Goal: Task Accomplishment & Management: Complete application form

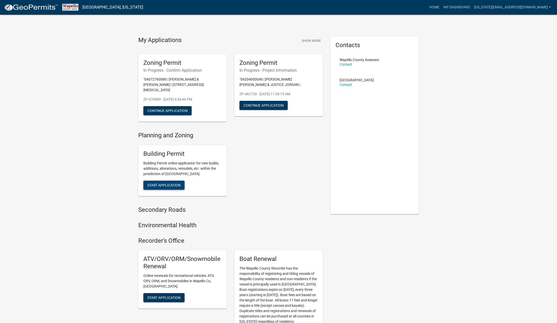
click at [175, 183] on span "Start Application" at bounding box center [163, 185] width 33 height 4
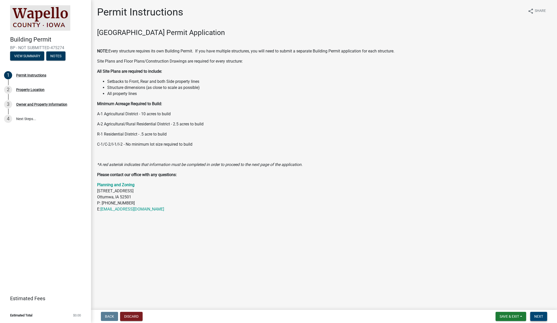
click at [541, 316] on span "Next" at bounding box center [539, 316] width 9 height 4
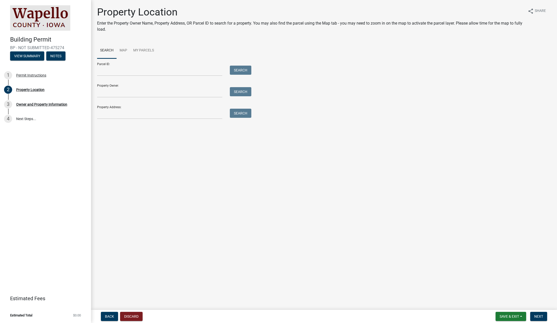
click at [100, 116] on input "Property Address:" at bounding box center [159, 114] width 125 height 10
drag, startPoint x: 153, startPoint y: 115, endPoint x: 69, endPoint y: 112, distance: 84.3
click at [69, 112] on div "Building Permit BP - NOT SUBMITTED-475274 View Summary Notes 1 Permit Instructi…" at bounding box center [278, 161] width 557 height 323
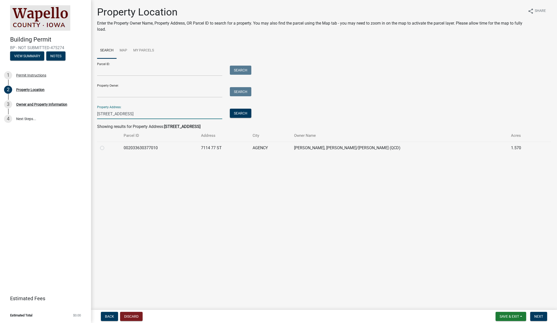
type input "[STREET_ADDRESS]"
drag, startPoint x: 101, startPoint y: 148, endPoint x: 114, endPoint y: 154, distance: 14.0
click at [106, 145] on label at bounding box center [106, 145] width 0 height 0
click at [106, 148] on input "radio" at bounding box center [107, 146] width 3 height 3
radio input "true"
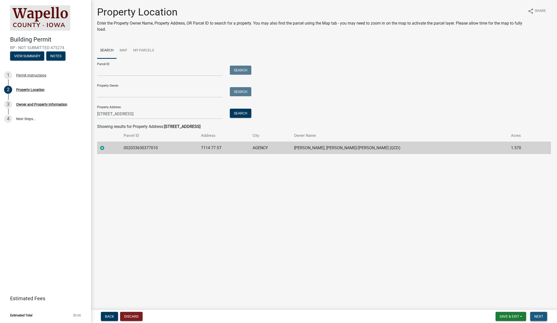
drag, startPoint x: 539, startPoint y: 314, endPoint x: 532, endPoint y: 313, distance: 6.5
click at [538, 314] on span "Next" at bounding box center [539, 316] width 9 height 4
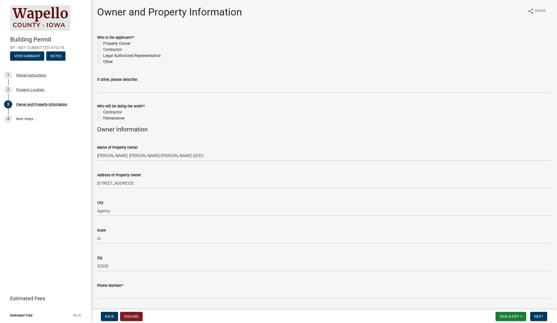
click at [103, 49] on label "Contractor" at bounding box center [112, 50] width 19 height 6
click at [103, 49] on input "Contractor" at bounding box center [104, 48] width 3 height 3
radio input "true"
click at [103, 112] on label "Contractor" at bounding box center [112, 112] width 19 height 6
click at [103, 112] on input "Contractor" at bounding box center [104, 110] width 3 height 3
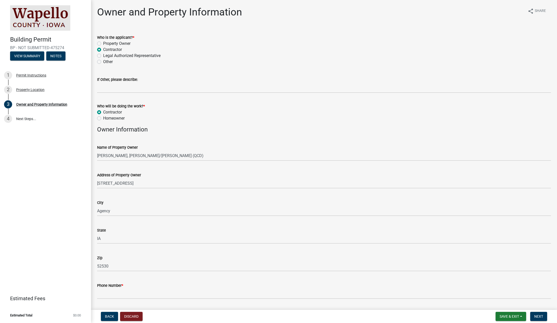
radio input "true"
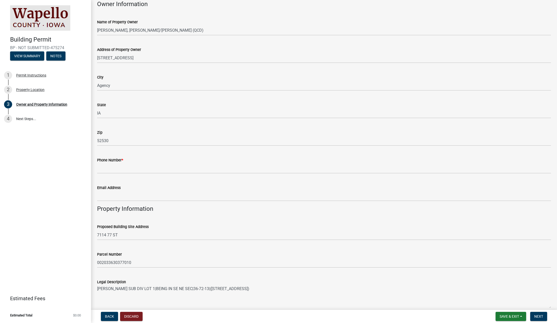
scroll to position [127, 0]
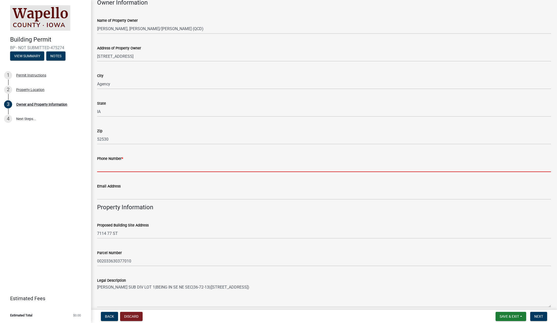
click at [100, 167] on input "Phone Number *" at bounding box center [324, 166] width 454 height 10
paste input "[PHONE_NUMBER]"
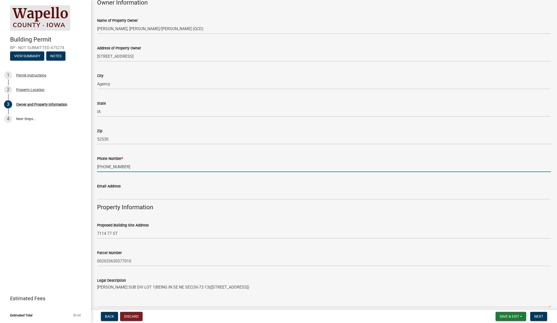
type input "[PHONE_NUMBER]"
click at [247, 211] on wm-data-entity-input "Property Information" at bounding box center [324, 208] width 454 height 11
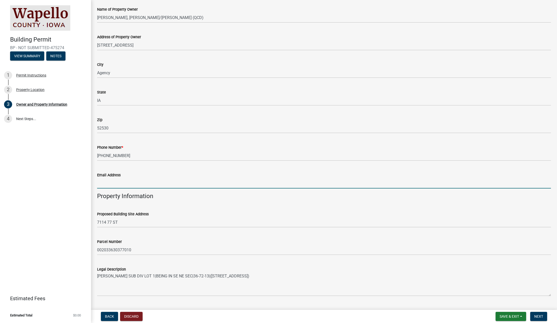
click at [104, 184] on input "Email Address" at bounding box center [324, 183] width 454 height 10
paste input "[EMAIL_ADDRESS][DOMAIN_NAME]"
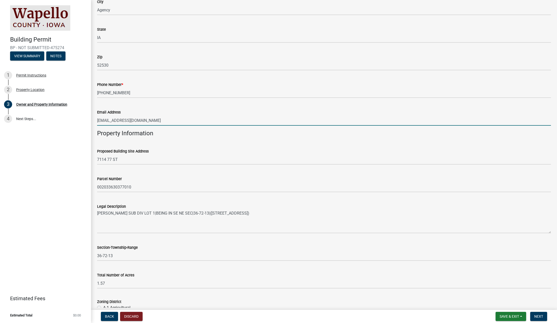
scroll to position [264, 0]
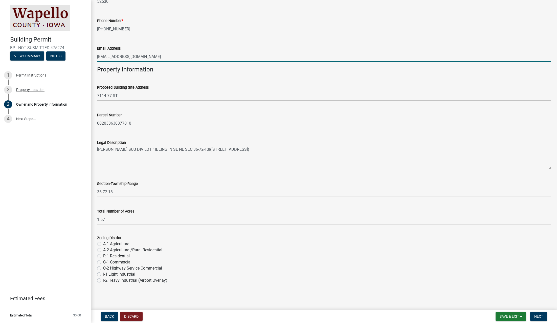
type input "[EMAIL_ADDRESS][DOMAIN_NAME]"
click at [103, 256] on label "R-1 Residential" at bounding box center [116, 256] width 27 height 6
click at [103, 256] on input "R-1 Residential" at bounding box center [104, 254] width 3 height 3
radio input "true"
click at [321, 276] on div "I-1 Light Industrial" at bounding box center [324, 274] width 454 height 6
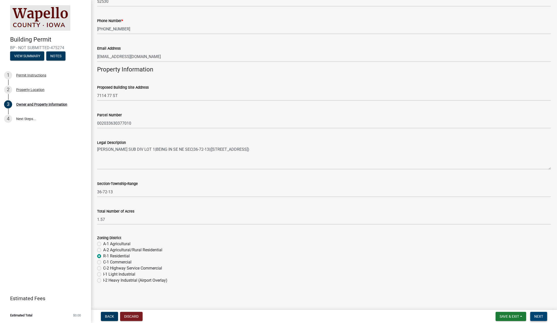
click at [543, 316] on button "Next" at bounding box center [538, 315] width 17 height 9
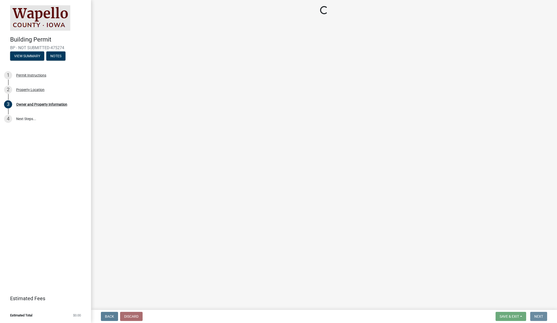
scroll to position [0, 0]
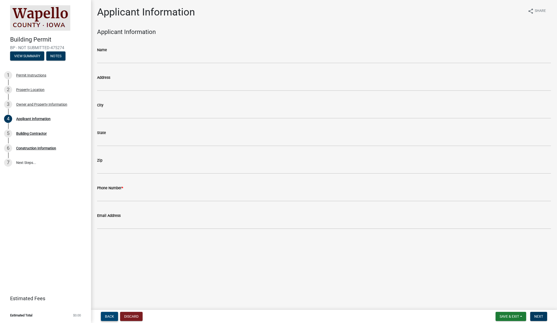
click at [111, 315] on span "Back" at bounding box center [109, 316] width 9 height 4
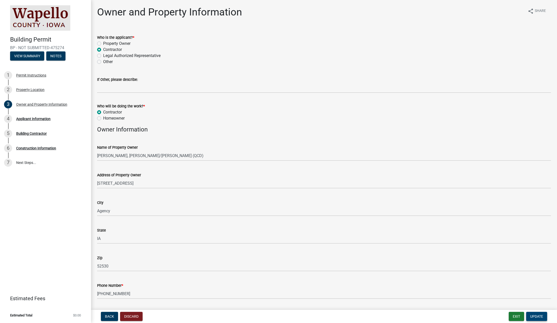
drag, startPoint x: 537, startPoint y: 316, endPoint x: 533, endPoint y: 315, distance: 3.9
click at [537, 316] on span "Update" at bounding box center [536, 316] width 13 height 4
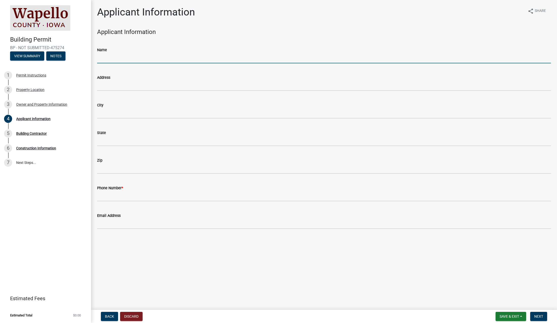
click at [122, 55] on input "Name" at bounding box center [324, 58] width 454 height 10
type input "PURELIGHT"
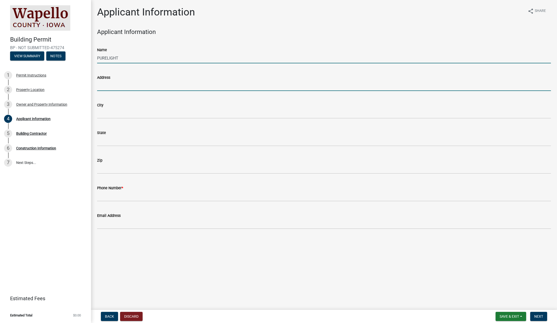
type input "[STREET_ADDRESS]"
type input "Ankeny"
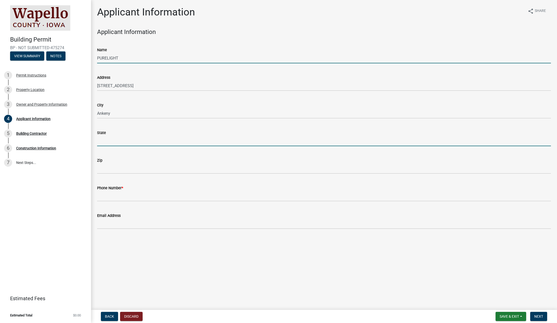
type input "IA"
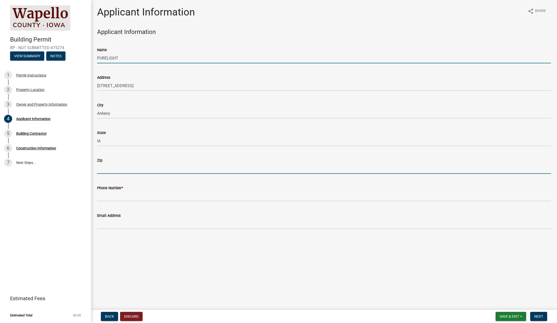
type input "50021"
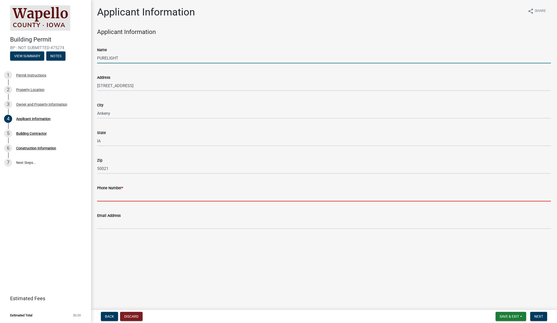
type input "5152766543"
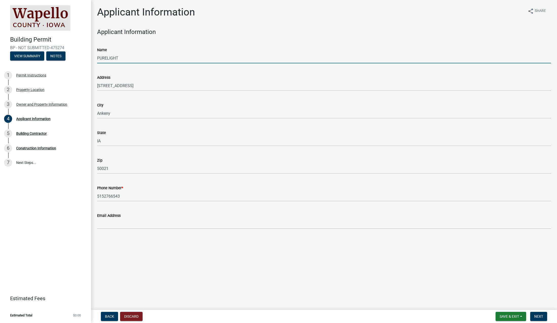
type input "[EMAIL_ADDRESS][DOMAIN_NAME]"
click at [244, 253] on main "Applicant Information share Share Applicant Information Name PURELIGHT Address …" at bounding box center [324, 153] width 466 height 307
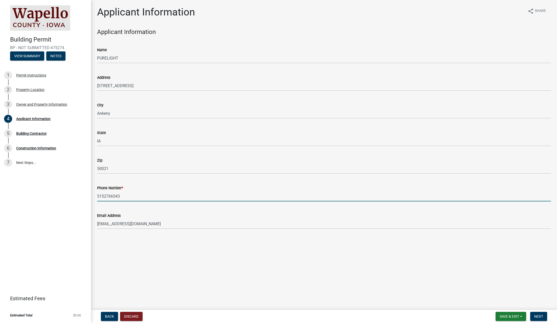
drag, startPoint x: 141, startPoint y: 194, endPoint x: 27, endPoint y: 191, distance: 114.4
click at [31, 191] on div "Building Permit BP - NOT SUBMITTED-475274 View Summary Notes 1 Permit Instructi…" at bounding box center [278, 161] width 557 height 323
type input "3193827581"
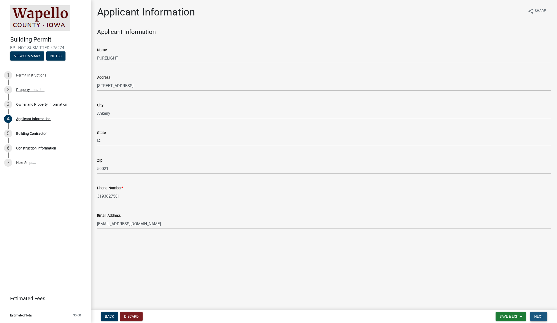
click at [532, 315] on button "Next" at bounding box center [538, 315] width 17 height 9
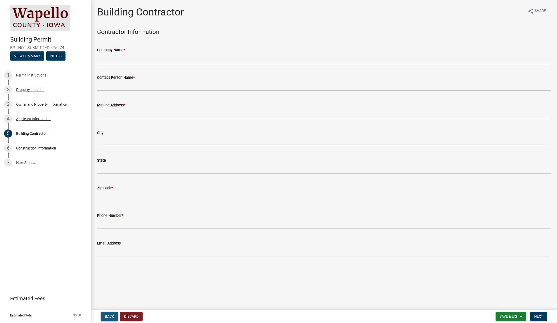
click at [111, 314] on span "Back" at bounding box center [109, 316] width 9 height 4
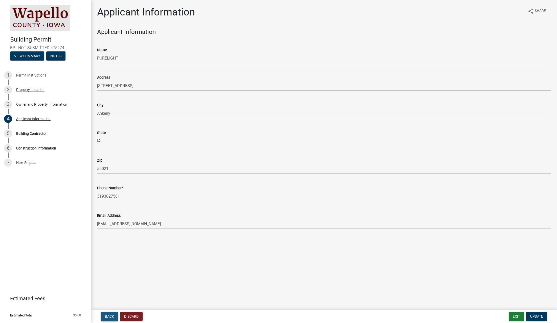
click at [113, 317] on span "Back" at bounding box center [109, 316] width 9 height 4
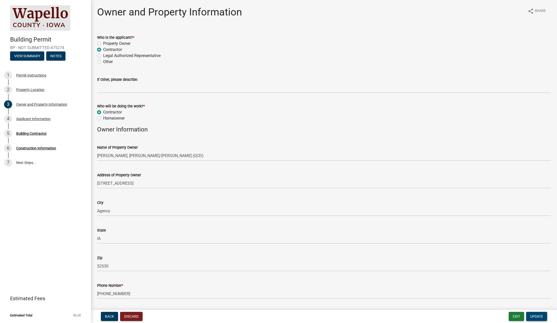
click at [533, 316] on span "Update" at bounding box center [536, 316] width 13 height 4
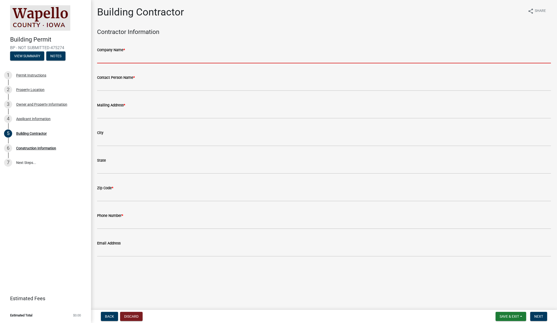
click at [150, 53] on input "Company Name *" at bounding box center [324, 58] width 454 height 10
type input "PURELIGHT POWER LLC"
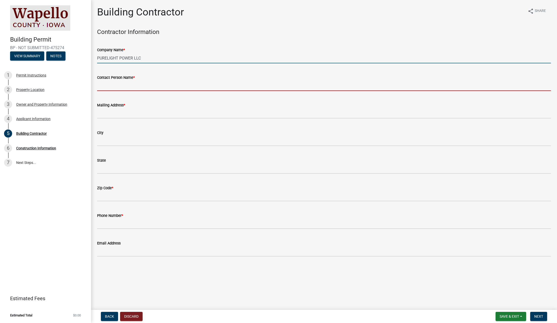
type input "[PERSON_NAME]"
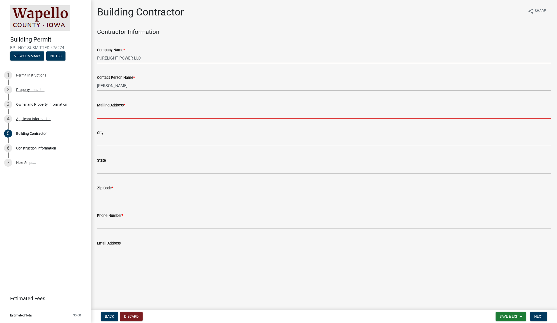
type input "[STREET_ADDRESS]"
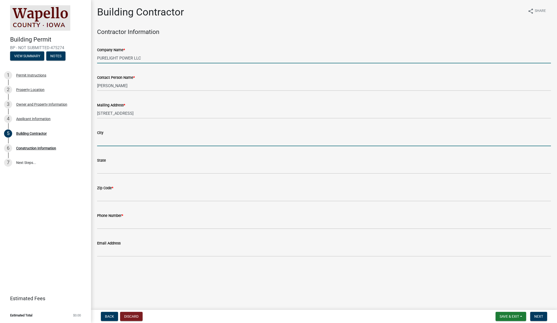
type input "Ankeny"
type input "IA"
type input "50021"
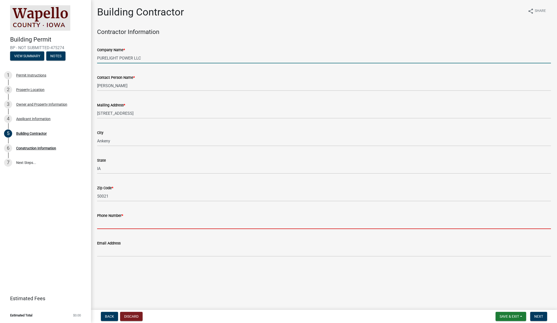
type input "5152766543"
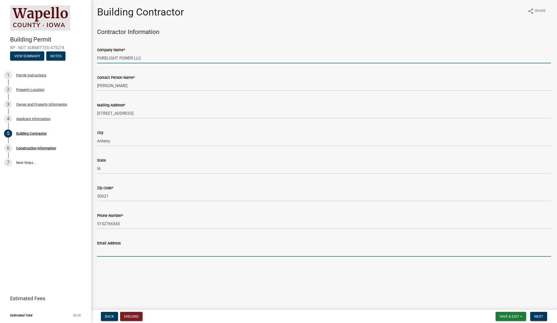
type input "[EMAIL_ADDRESS][DOMAIN_NAME]"
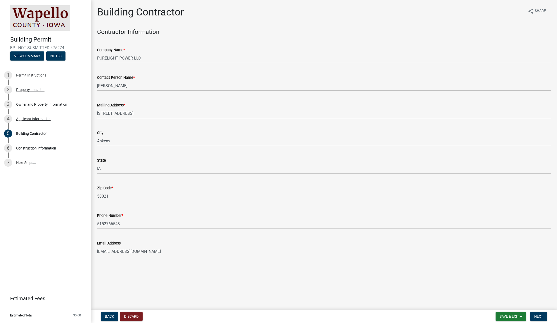
click at [345, 299] on main "Building Contractor share Share Contractor Information Company Name * PURELIGHT…" at bounding box center [324, 153] width 466 height 307
drag, startPoint x: 545, startPoint y: 317, endPoint x: 541, endPoint y: 317, distance: 4.1
click at [545, 317] on button "Next" at bounding box center [538, 315] width 17 height 9
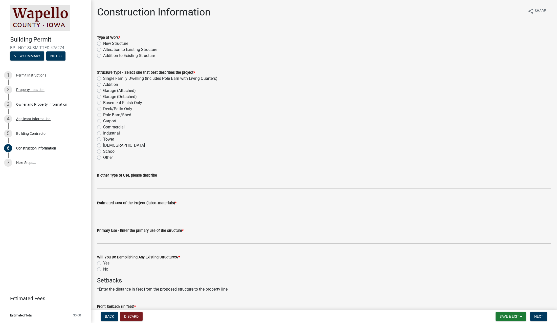
click at [103, 42] on label "New Structure" at bounding box center [115, 43] width 25 height 6
click at [103, 42] on input "New Structure" at bounding box center [104, 41] width 3 height 3
radio input "true"
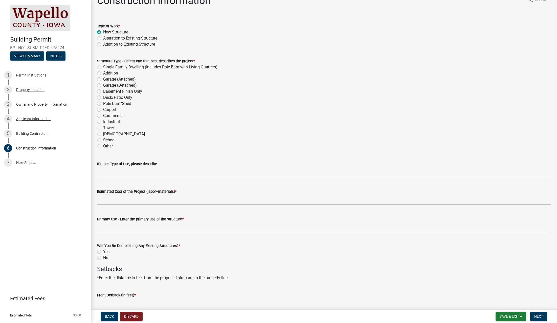
click at [103, 44] on label "Addition to Existing Structure" at bounding box center [129, 44] width 52 height 6
click at [103, 44] on input "Addition to Existing Structure" at bounding box center [104, 42] width 3 height 3
radio input "true"
click at [103, 38] on label "Alteration to Existing Structure" at bounding box center [130, 38] width 54 height 6
click at [103, 38] on input "Alteration to Existing Structure" at bounding box center [104, 36] width 3 height 3
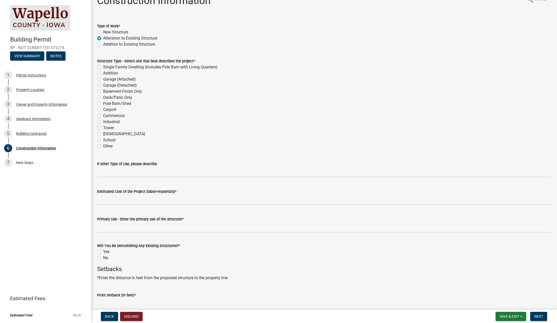
radio input "true"
drag, startPoint x: 99, startPoint y: 44, endPoint x: 101, endPoint y: 48, distance: 4.4
click at [103, 44] on label "Addition to Existing Structure" at bounding box center [129, 44] width 52 height 6
click at [103, 44] on input "Addition to Existing Structure" at bounding box center [104, 42] width 3 height 3
radio input "true"
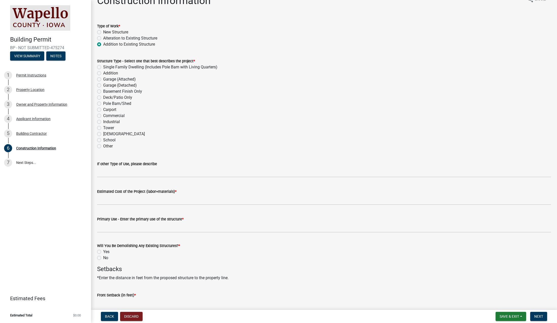
click at [103, 37] on label "Alteration to Existing Structure" at bounding box center [130, 38] width 54 height 6
click at [103, 37] on input "Alteration to Existing Structure" at bounding box center [104, 36] width 3 height 3
radio input "true"
click at [103, 146] on label "Other" at bounding box center [108, 146] width 10 height 6
click at [103, 146] on input "Other" at bounding box center [104, 144] width 3 height 3
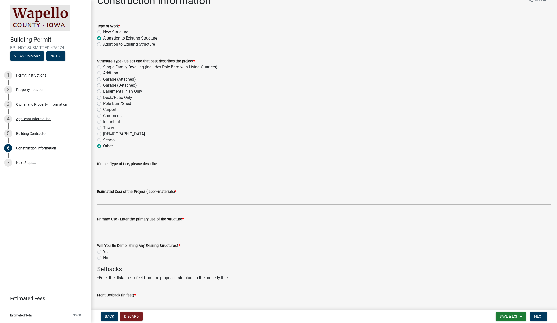
radio input "true"
click at [111, 173] on input "If other Type of Use, please describe" at bounding box center [324, 172] width 454 height 10
click at [109, 172] on input "If other Type of Use, please describe" at bounding box center [324, 172] width 454 height 10
paste input "9.120 KW"
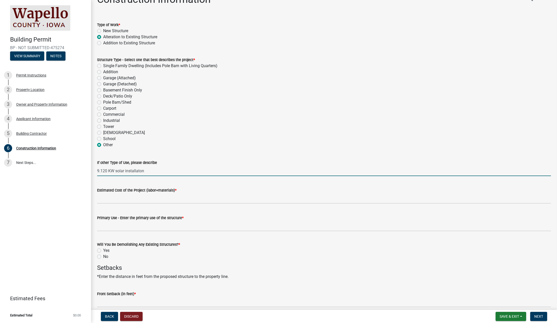
scroll to position [14, 0]
type input "9.120 KW solar installaton"
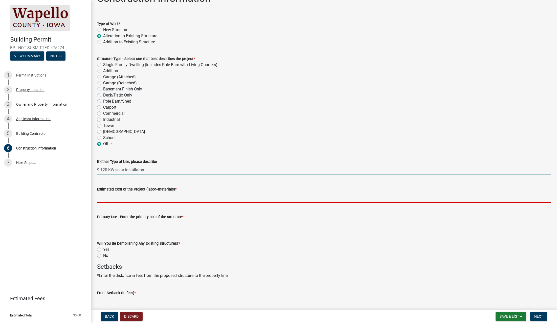
click at [178, 199] on input "Estimated Cost of the Project (labor+materials) *" at bounding box center [324, 197] width 454 height 10
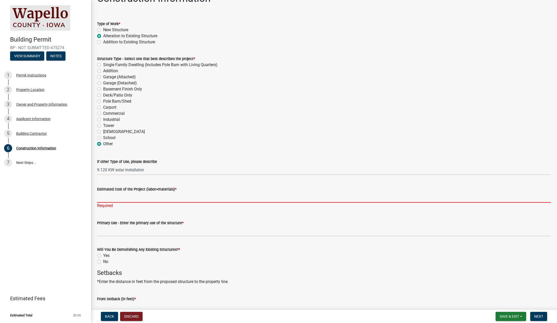
click at [120, 198] on input "Estimated Cost of the Project (labor+materials) *" at bounding box center [324, 197] width 454 height 10
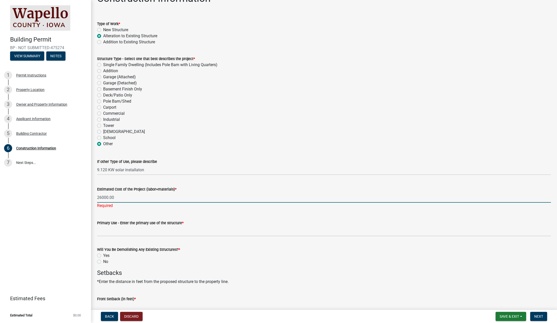
type input "26000.00"
click at [167, 233] on wm-data-entity-input "Primary Use - Enter the primary use of the structure *" at bounding box center [324, 226] width 454 height 28
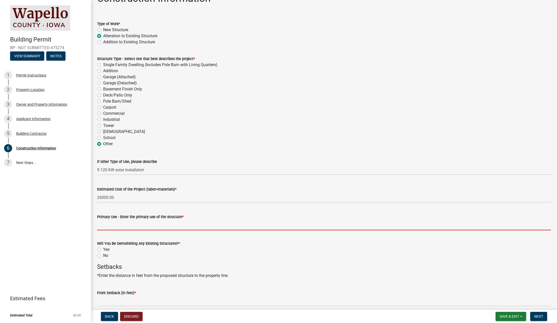
type input "RESIDENTIAL"
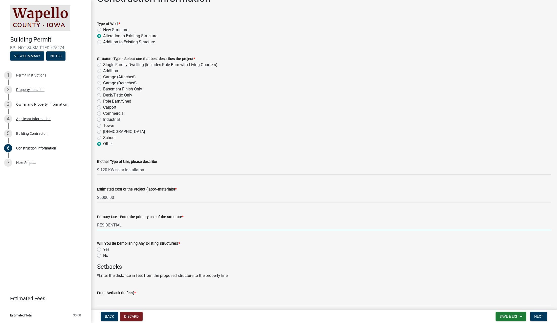
click at [103, 256] on label "No" at bounding box center [105, 255] width 5 height 6
click at [103, 255] on input "No" at bounding box center [104, 253] width 3 height 3
radio input "true"
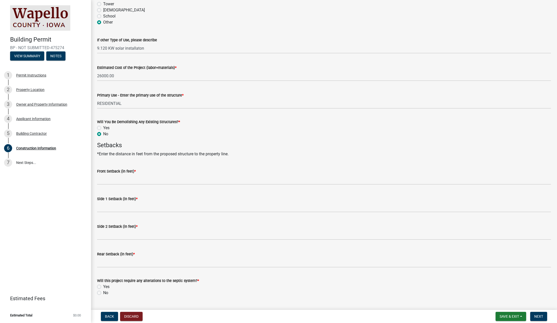
scroll to position [147, 0]
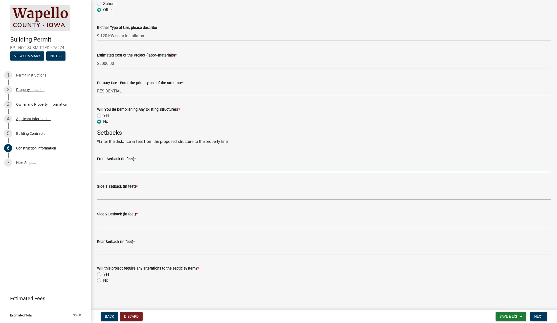
click at [111, 164] on input "Front Setback (in feet) *" at bounding box center [324, 167] width 454 height 10
type input "0"
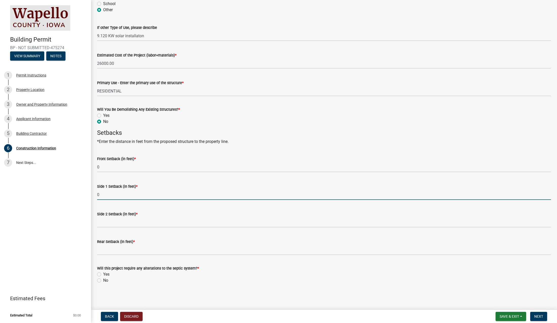
type input "0"
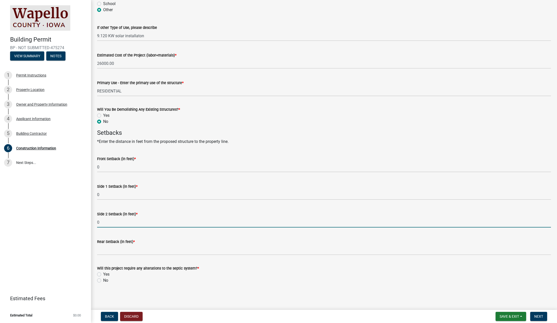
type input "0"
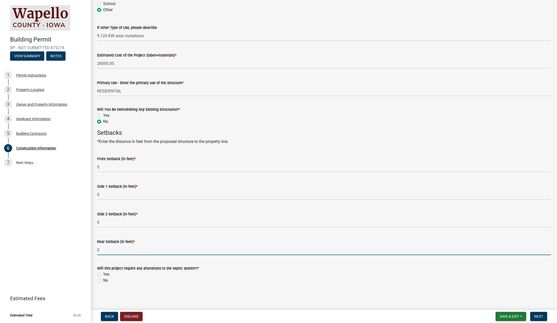
type input "0"
drag, startPoint x: 102, startPoint y: 280, endPoint x: 95, endPoint y: 281, distance: 7.4
click at [102, 280] on div "No" at bounding box center [324, 280] width 454 height 6
click at [103, 281] on label "No" at bounding box center [105, 280] width 5 height 6
click at [103, 280] on input "No" at bounding box center [104, 278] width 3 height 3
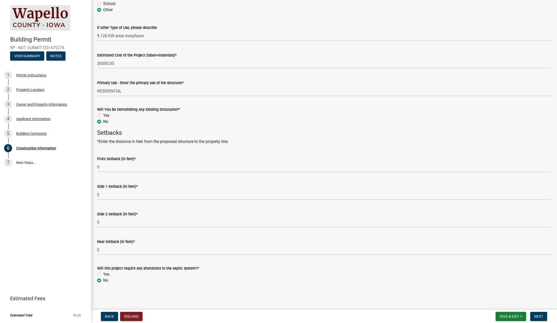
radio input "true"
click at [544, 314] on button "Next" at bounding box center [538, 315] width 17 height 9
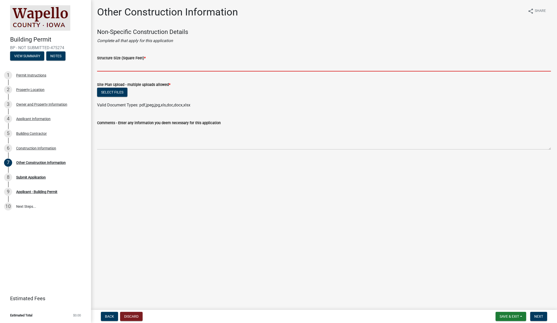
click at [183, 67] on input "Structure Size (Square Feet) *" at bounding box center [324, 66] width 454 height 10
click at [191, 69] on input "Structure Size (Square Feet) *" at bounding box center [324, 66] width 454 height 10
type input "0"
click at [238, 118] on div "Comments - Enter any information you deem necessary for this application" at bounding box center [324, 131] width 454 height 37
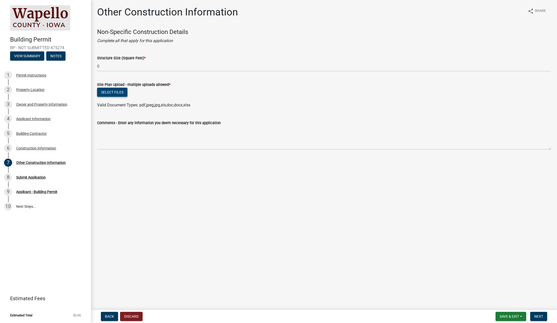
click at [115, 94] on button "Select files" at bounding box center [112, 92] width 30 height 9
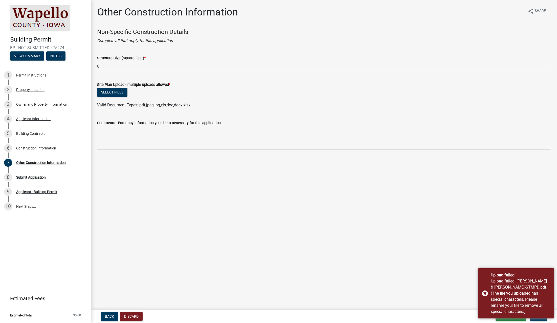
drag, startPoint x: 310, startPoint y: 214, endPoint x: 286, endPoint y: 211, distance: 24.0
click at [308, 214] on main "Other Construction Information share Share Non-Specific Construction Details Co…" at bounding box center [324, 153] width 466 height 307
click at [104, 95] on button "Select files" at bounding box center [112, 92] width 30 height 9
click at [197, 171] on main "Other Construction Information share Share Non-Specific Construction Details Co…" at bounding box center [324, 153] width 466 height 307
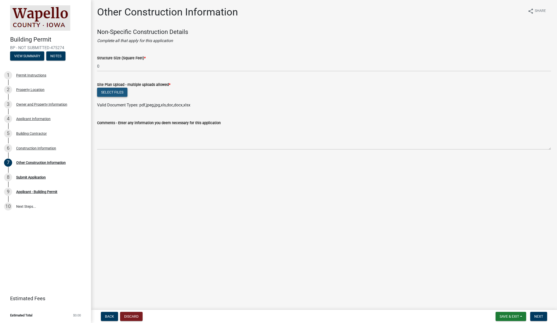
click at [114, 92] on button "Select files" at bounding box center [112, 92] width 30 height 9
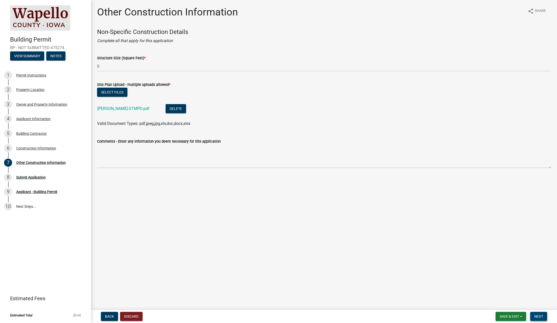
click at [543, 314] on button "Next" at bounding box center [538, 315] width 17 height 9
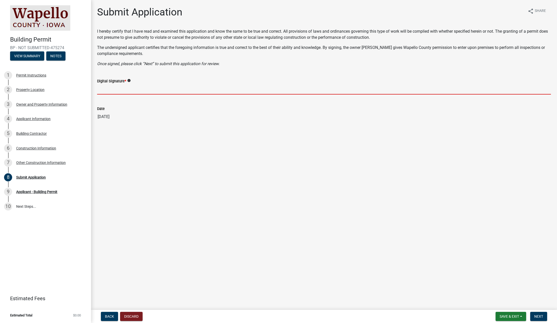
click at [123, 94] on input "Digital Signature *" at bounding box center [324, 89] width 454 height 10
type input "[PERSON_NAME] for Purelight Power LLC"
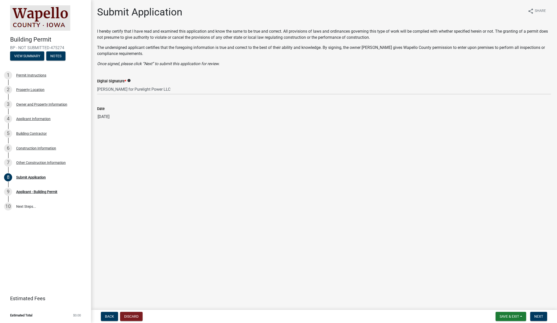
drag, startPoint x: 258, startPoint y: 153, endPoint x: 290, endPoint y: 206, distance: 62.0
click at [259, 154] on main "Submit Application share Share I hereby certify that I have read and examined t…" at bounding box center [324, 153] width 466 height 307
click at [537, 315] on span "Next" at bounding box center [539, 316] width 9 height 4
